Goal: Information Seeking & Learning: Learn about a topic

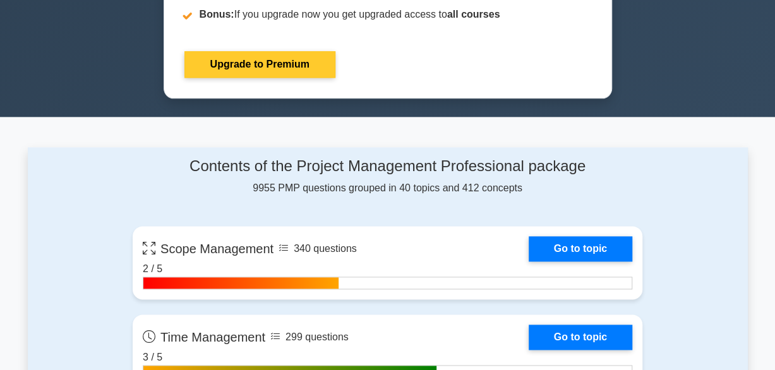
scroll to position [316, 0]
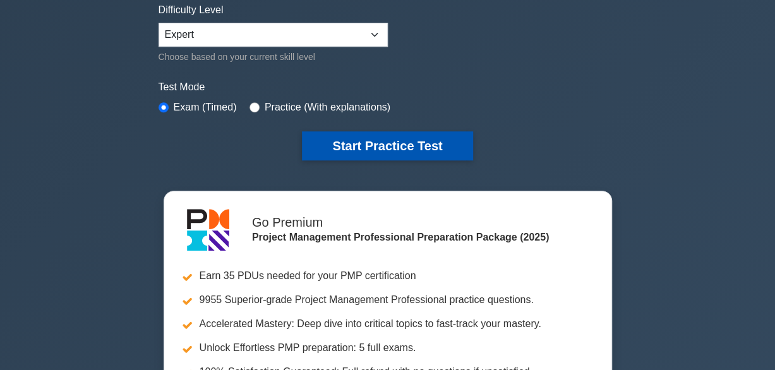
click at [386, 143] on button "Start Practice Test" at bounding box center [387, 145] width 171 height 29
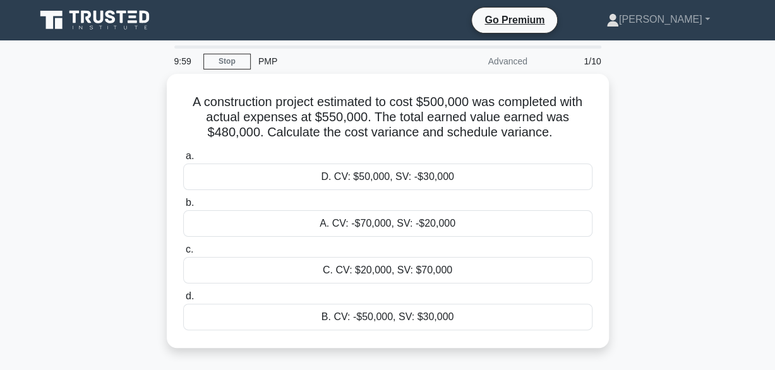
scroll to position [63, 0]
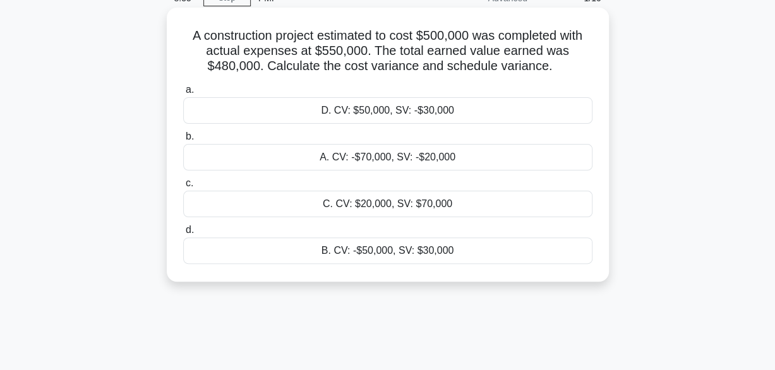
click at [396, 203] on div "C. CV: $20,000, SV: $70,000" at bounding box center [387, 204] width 409 height 27
click at [183, 188] on input "c. C. CV: $20,000, SV: $70,000" at bounding box center [183, 183] width 0 height 8
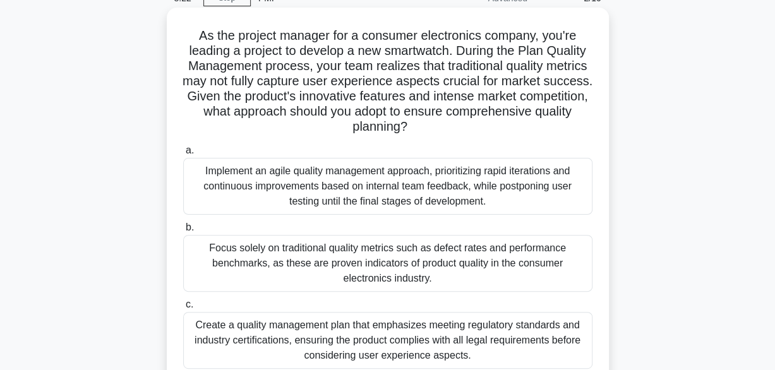
scroll to position [189, 0]
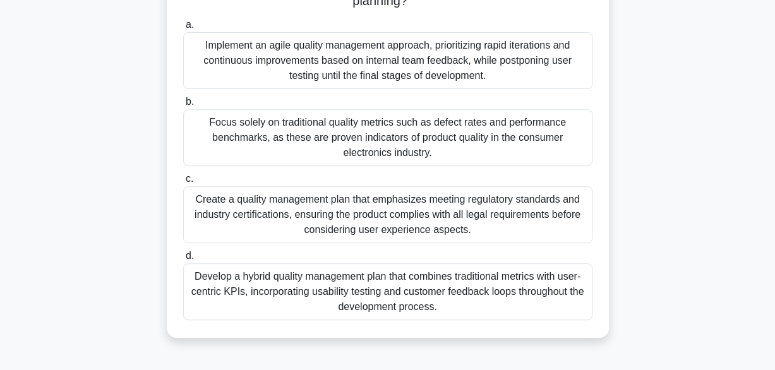
click at [405, 294] on div "Develop a hybrid quality management plan that combines traditional metrics with…" at bounding box center [387, 291] width 409 height 57
click at [183, 260] on input "d. Develop a hybrid quality management plan that combines traditional metrics w…" at bounding box center [183, 256] width 0 height 8
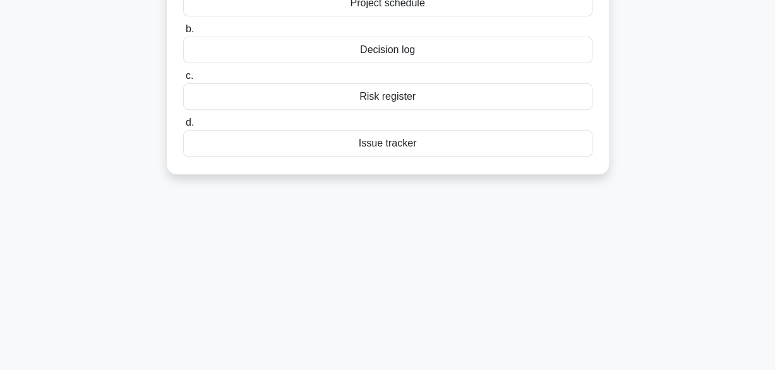
scroll to position [0, 0]
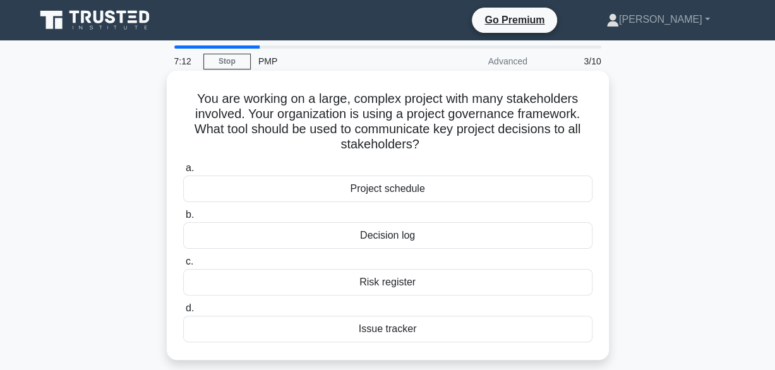
click at [434, 239] on div "Decision log" at bounding box center [387, 235] width 409 height 27
click at [183, 219] on input "b. Decision log" at bounding box center [183, 215] width 0 height 8
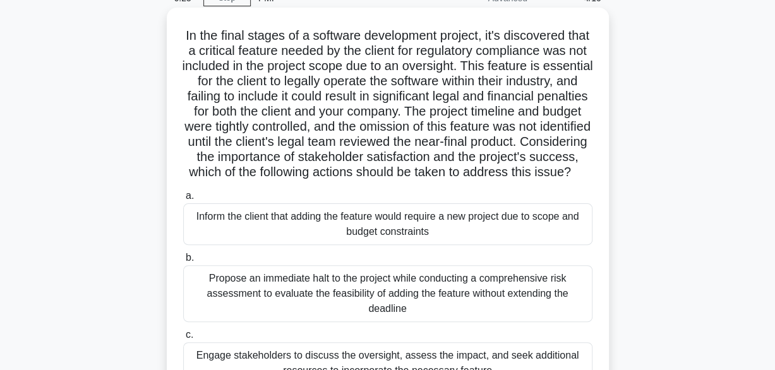
scroll to position [189, 0]
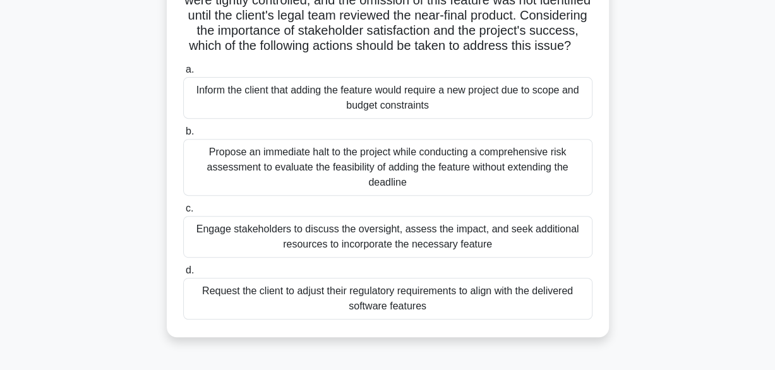
click at [399, 119] on div "Inform the client that adding the feature would require a new project due to sc…" at bounding box center [387, 98] width 409 height 42
click at [183, 74] on input "a. Inform the client that adding the feature would require a new project due to…" at bounding box center [183, 70] width 0 height 8
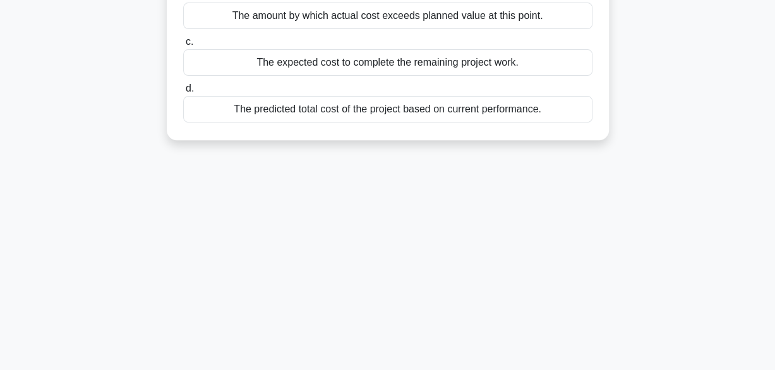
scroll to position [0, 0]
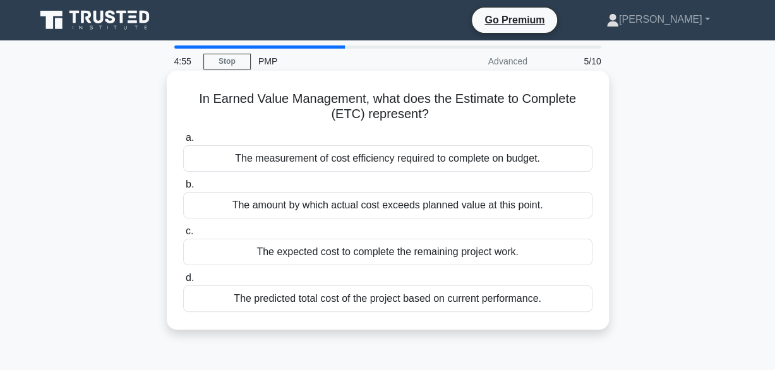
click at [364, 298] on div "The predicted total cost of the project based on current performance." at bounding box center [387, 298] width 409 height 27
click at [183, 282] on input "d. The predicted total cost of the project based on current performance." at bounding box center [183, 278] width 0 height 8
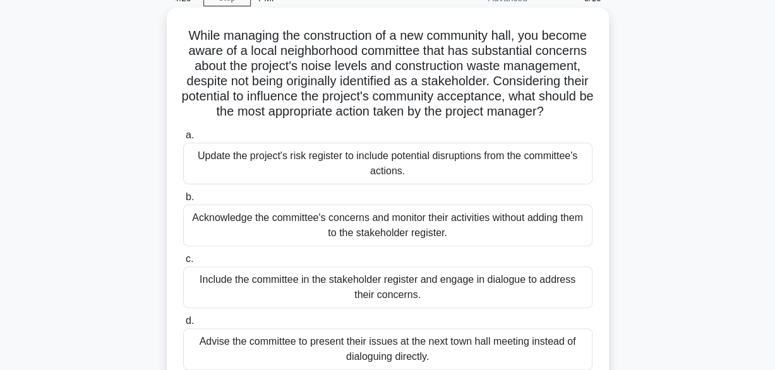
scroll to position [126, 0]
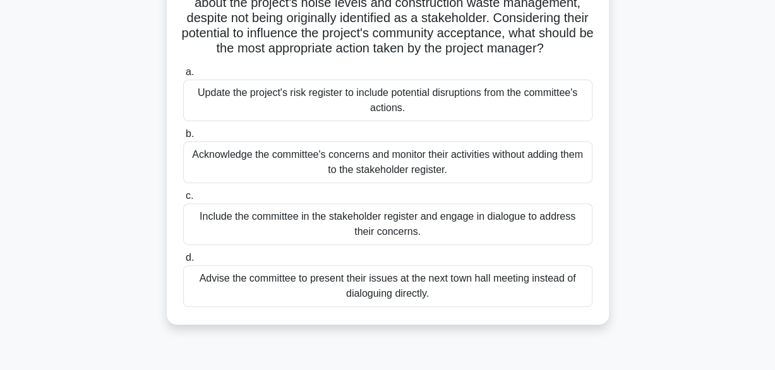
click at [486, 239] on div "Include the committee in the stakeholder register and engage in dialogue to add…" at bounding box center [387, 224] width 409 height 42
click at [183, 200] on input "c. Include the committee in the stakeholder register and engage in dialogue to …" at bounding box center [183, 196] width 0 height 8
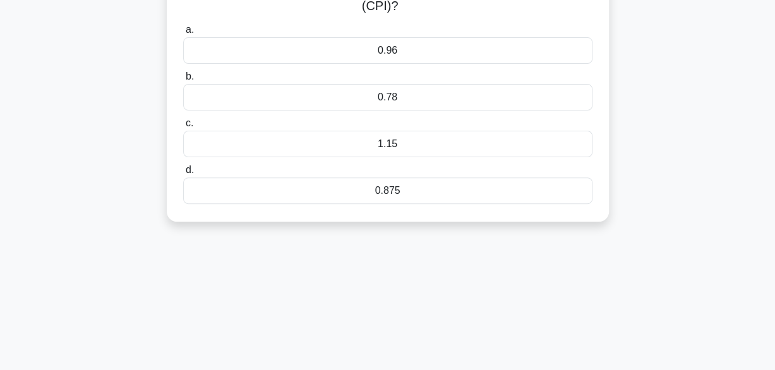
scroll to position [0, 0]
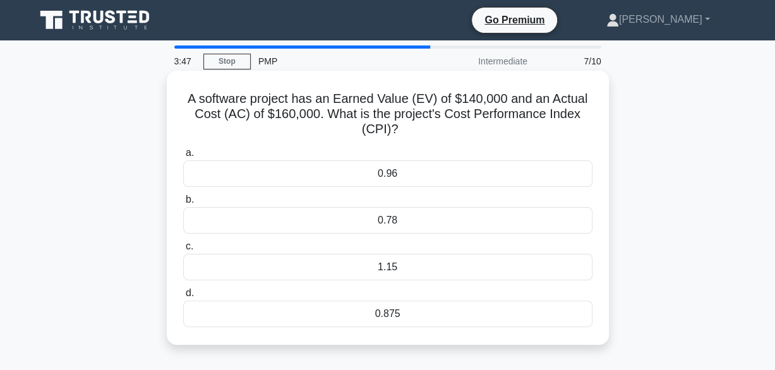
click at [388, 311] on div "0.875" at bounding box center [387, 314] width 409 height 27
click at [183, 297] on input "d. 0.875" at bounding box center [183, 293] width 0 height 8
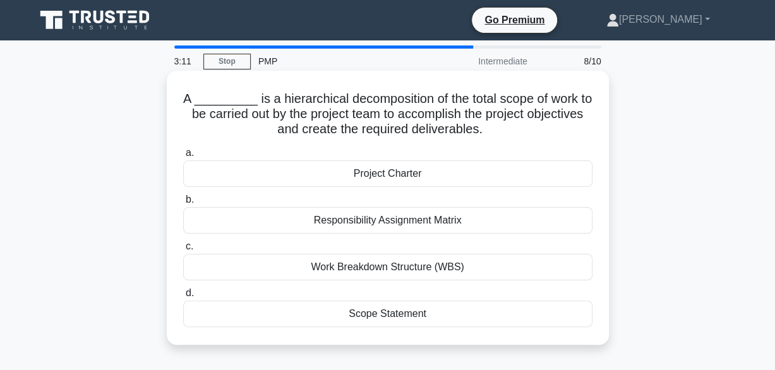
click at [418, 181] on div "Project Charter" at bounding box center [387, 173] width 409 height 27
click at [183, 157] on input "a. Project Charter" at bounding box center [183, 153] width 0 height 8
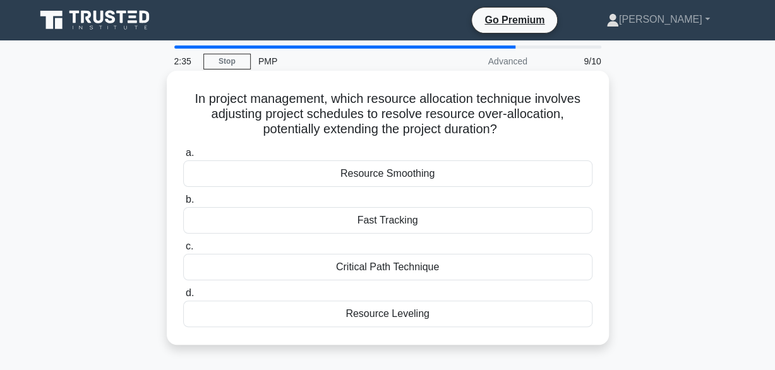
drag, startPoint x: 402, startPoint y: 179, endPoint x: 505, endPoint y: 197, distance: 103.9
click at [501, 198] on div "a. Resource Smoothing b. Fast Tracking c. d." at bounding box center [388, 236] width 424 height 187
click at [398, 314] on div "Resource Leveling" at bounding box center [387, 314] width 409 height 27
click at [183, 297] on input "d. Resource Leveling" at bounding box center [183, 293] width 0 height 8
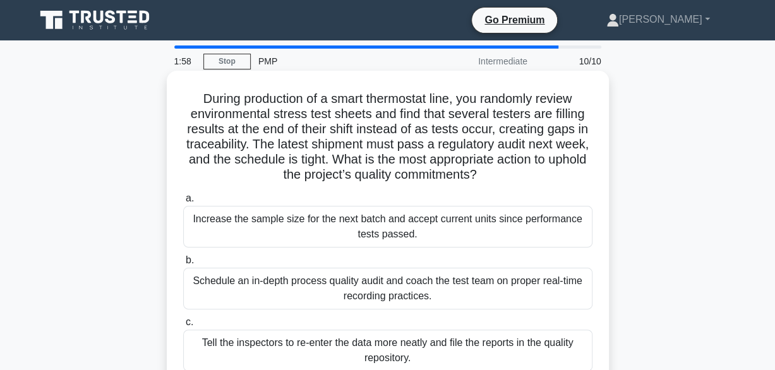
scroll to position [63, 0]
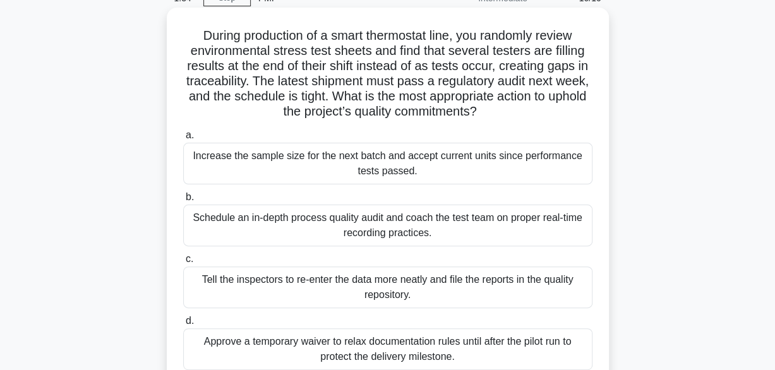
click at [416, 224] on div "Schedule an in-depth process quality audit and coach the test team on proper re…" at bounding box center [387, 226] width 409 height 42
click at [183, 201] on input "b. Schedule an in-depth process quality audit and coach the test team on proper…" at bounding box center [183, 197] width 0 height 8
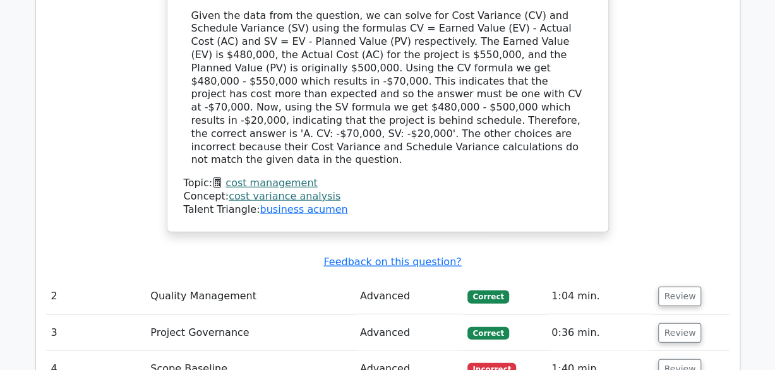
scroll to position [1642, 0]
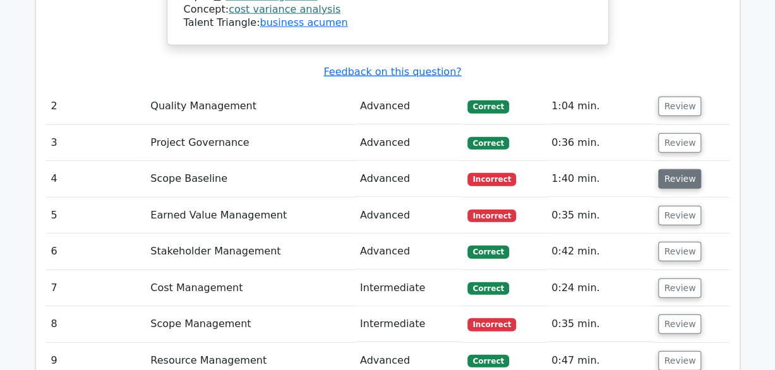
click at [669, 169] on button "Review" at bounding box center [679, 179] width 43 height 20
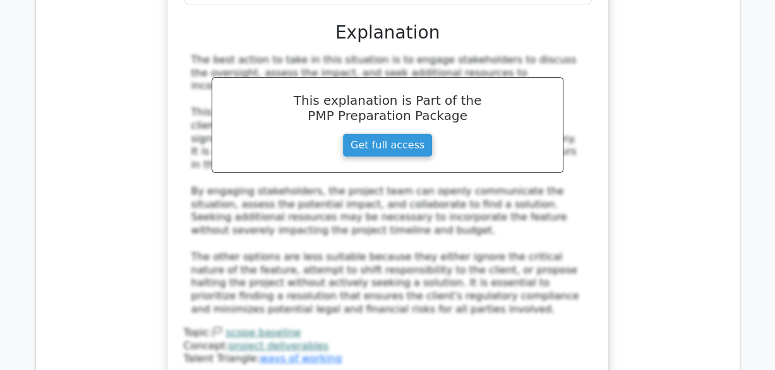
scroll to position [2526, 0]
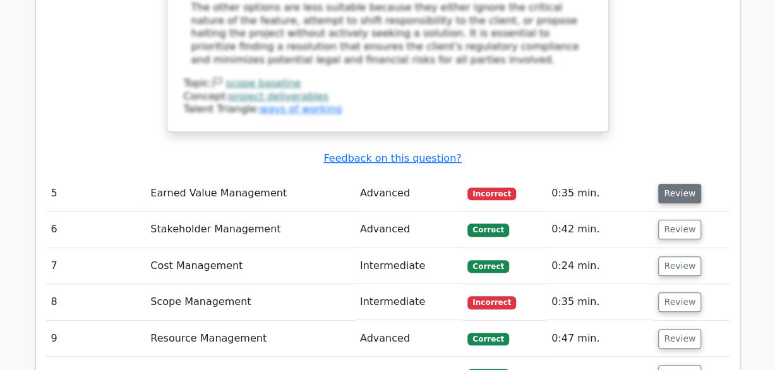
click at [678, 184] on button "Review" at bounding box center [679, 194] width 43 height 20
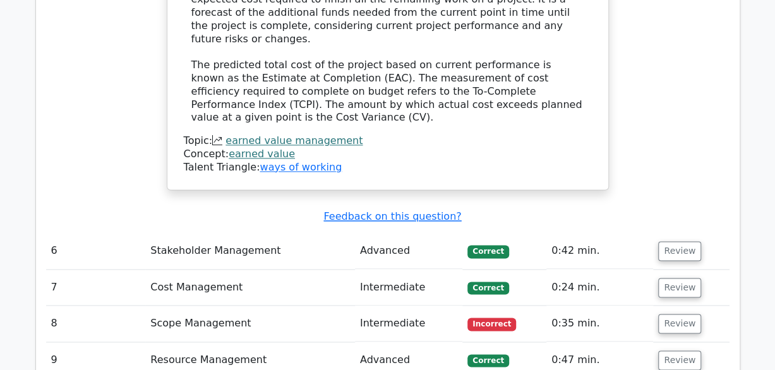
scroll to position [3158, 0]
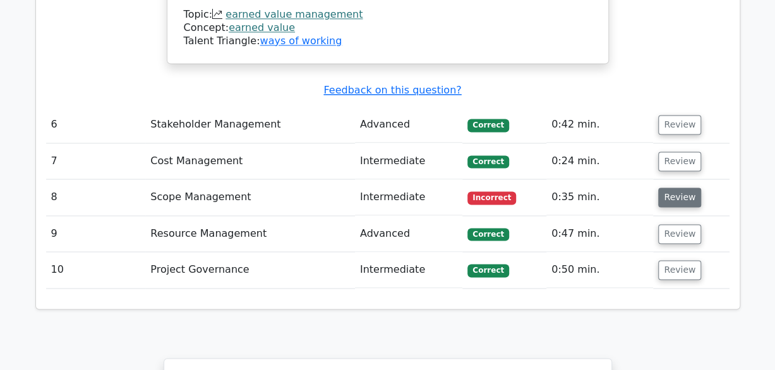
click at [673, 188] on button "Review" at bounding box center [679, 198] width 43 height 20
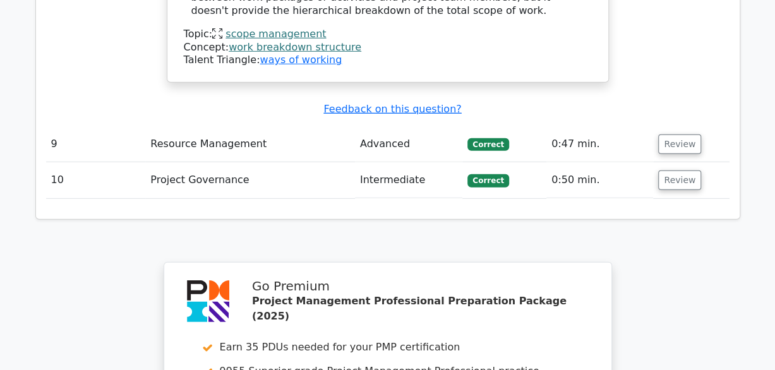
scroll to position [4297, 0]
